Goal: Task Accomplishment & Management: Use online tool/utility

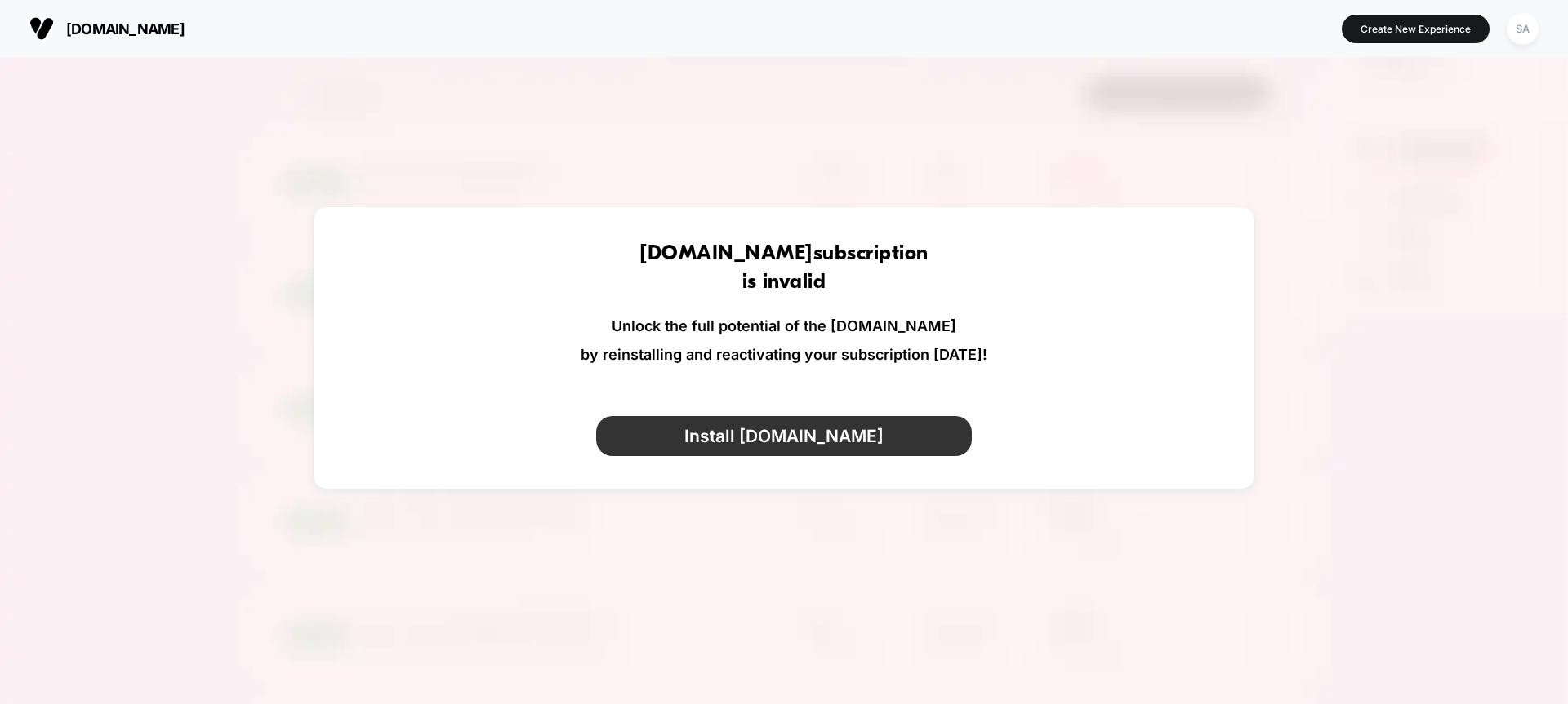
click at [801, 439] on button "Install [DOMAIN_NAME]" at bounding box center [784, 436] width 377 height 40
